Goal: Transaction & Acquisition: Purchase product/service

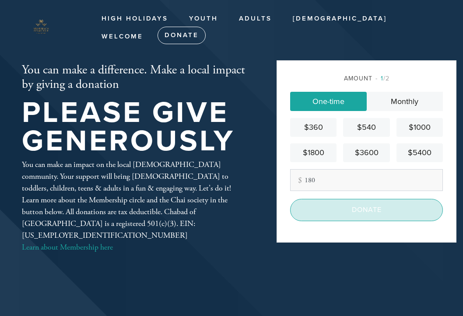
type input "180"
click at [357, 206] on input "Donate" at bounding box center [366, 210] width 153 height 22
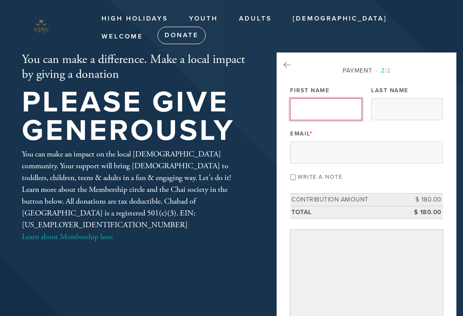
drag, startPoint x: 329, startPoint y: 112, endPoint x: 330, endPoint y: 116, distance: 4.5
click at [329, 112] on input "First Name" at bounding box center [326, 109] width 72 height 22
type input "[PERSON_NAME]"
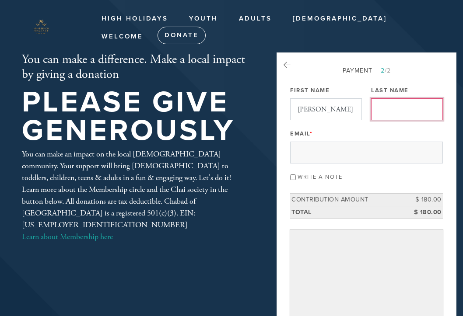
type input "[PERSON_NAME]"
type input "[EMAIL_ADDRESS][DOMAIN_NAME]"
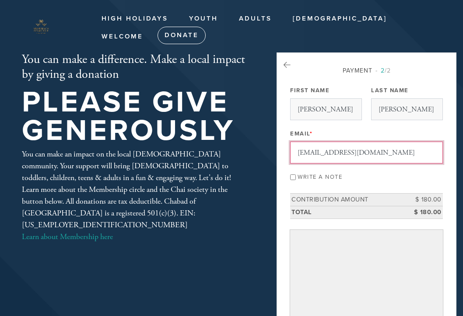
drag, startPoint x: 390, startPoint y: 151, endPoint x: 244, endPoint y: 145, distance: 146.2
click at [244, 145] on div "You can make a difference. Make a local impact by giving a donation Please give…" at bounding box center [231, 269] width 463 height 435
click at [304, 157] on input "Email *" at bounding box center [366, 153] width 153 height 22
type input "[EMAIL_ADDRESS][DOMAIN_NAME]"
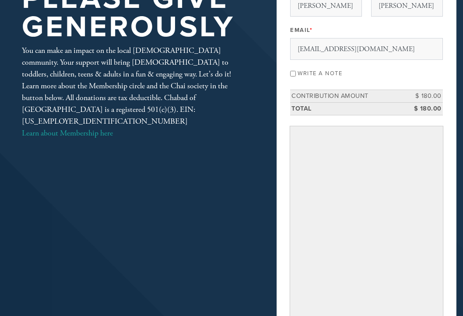
scroll to position [284, 0]
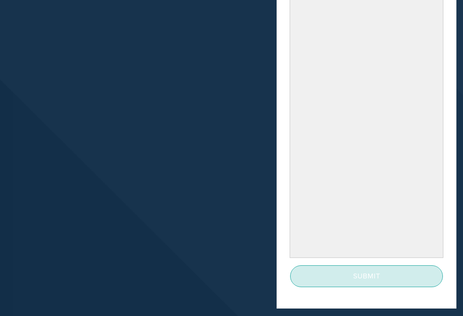
click at [352, 275] on input "Submit" at bounding box center [366, 276] width 153 height 22
